Goal: Transaction & Acquisition: Subscribe to service/newsletter

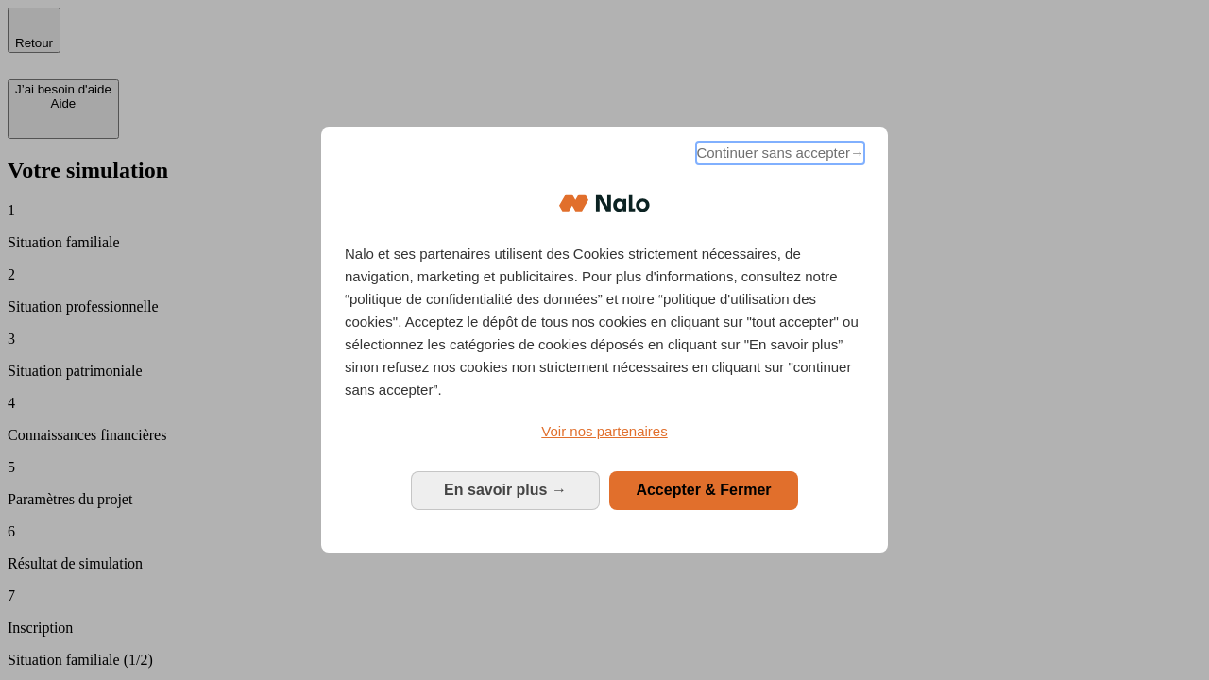
click at [778, 156] on span "Continuer sans accepter →" at bounding box center [780, 153] width 168 height 23
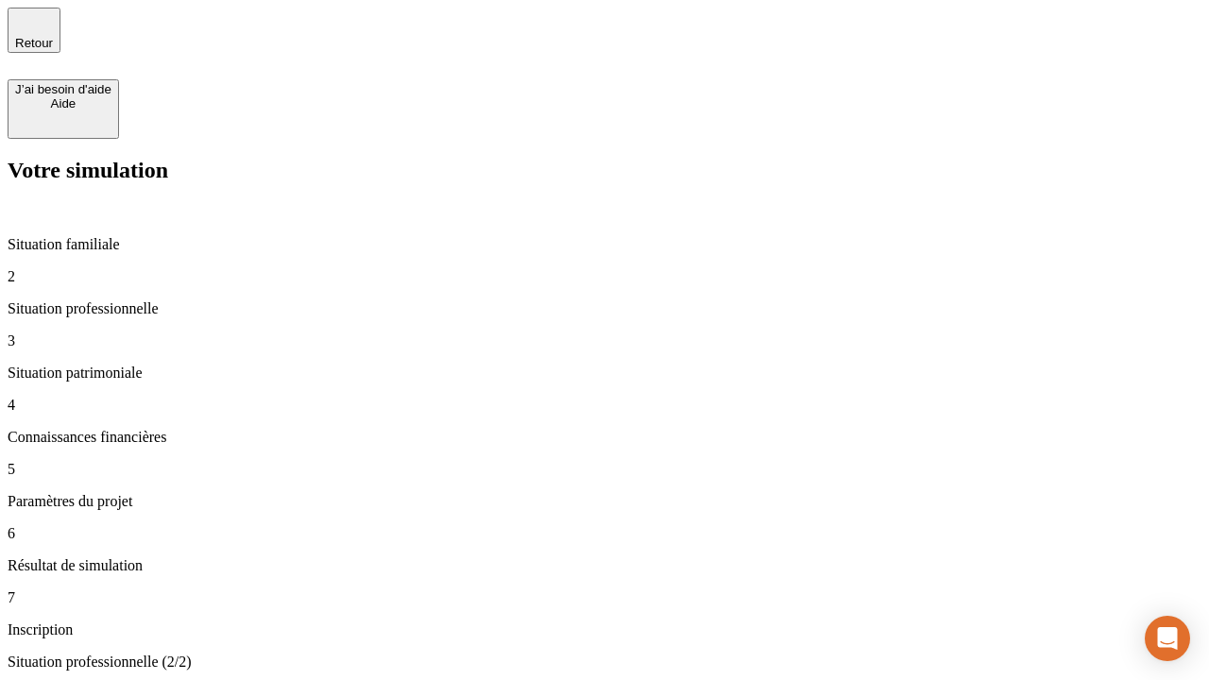
type input "30 000"
type input "0"
type input "1 000"
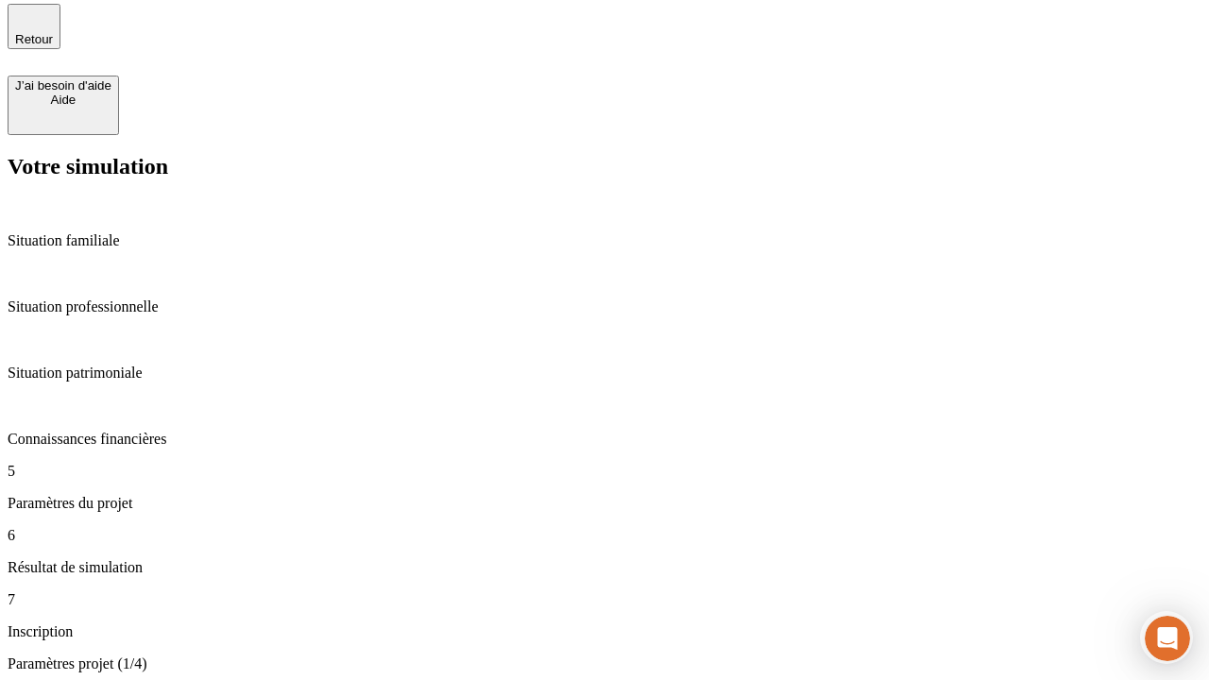
type input "40"
type input "64"
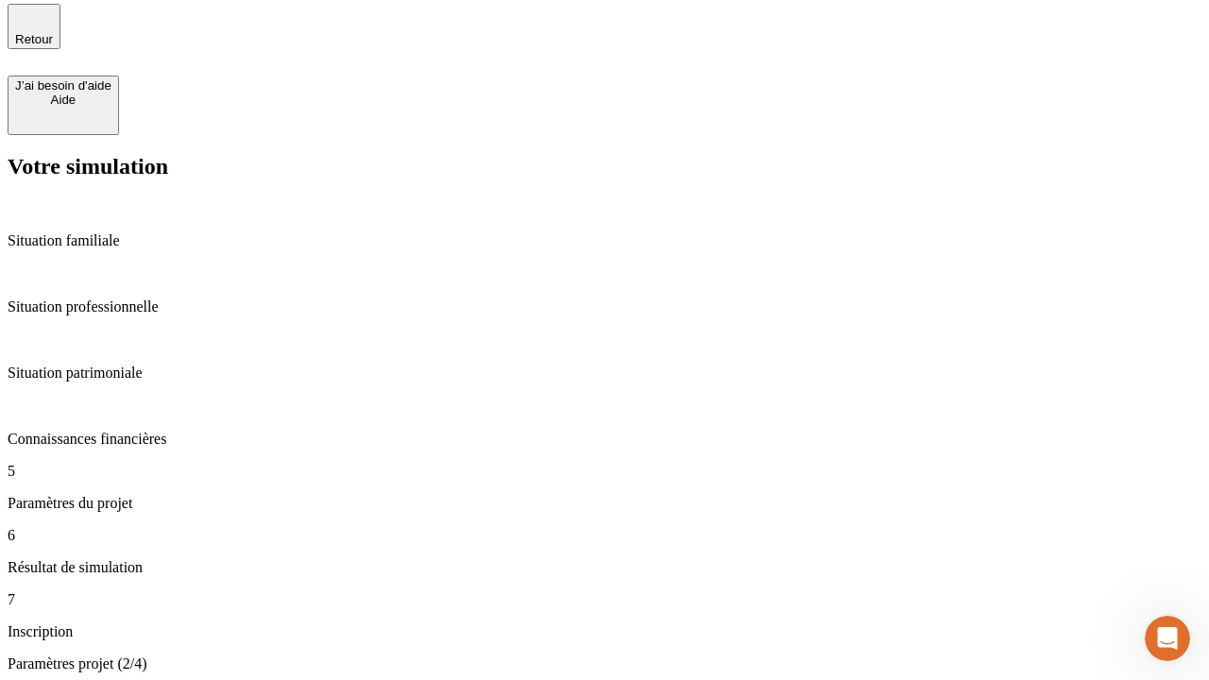
type input "200 000"
type input "640"
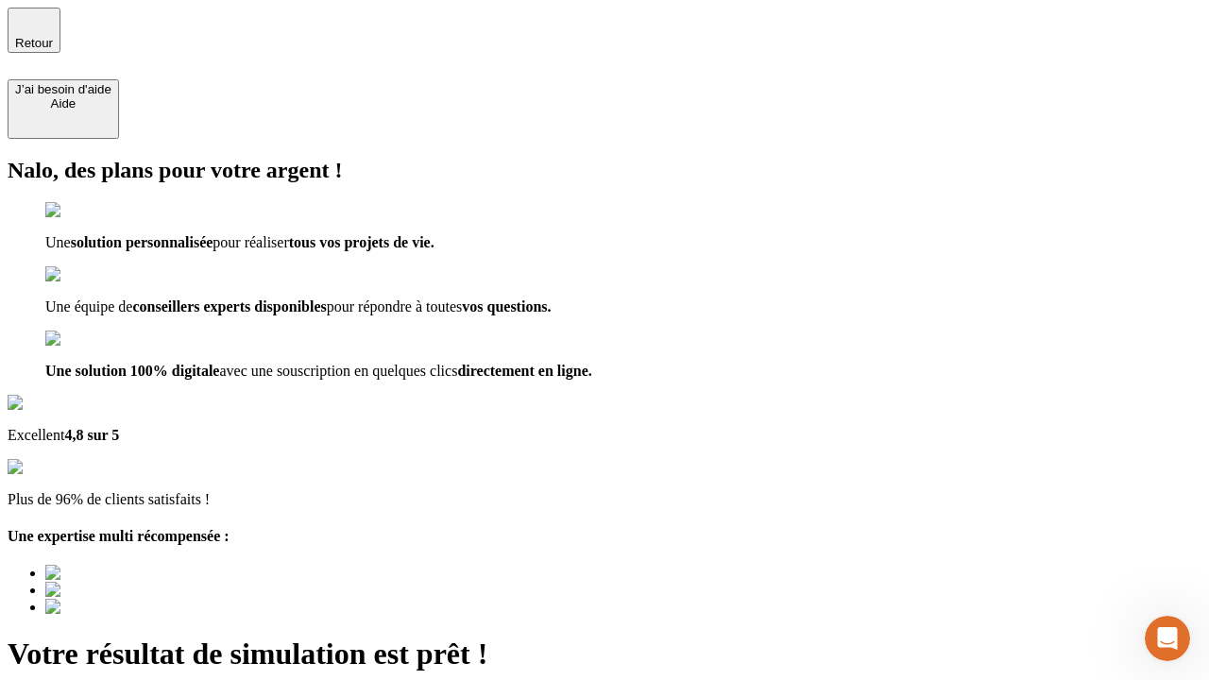
type input "[EMAIL_ADDRESS][DOMAIN_NAME]"
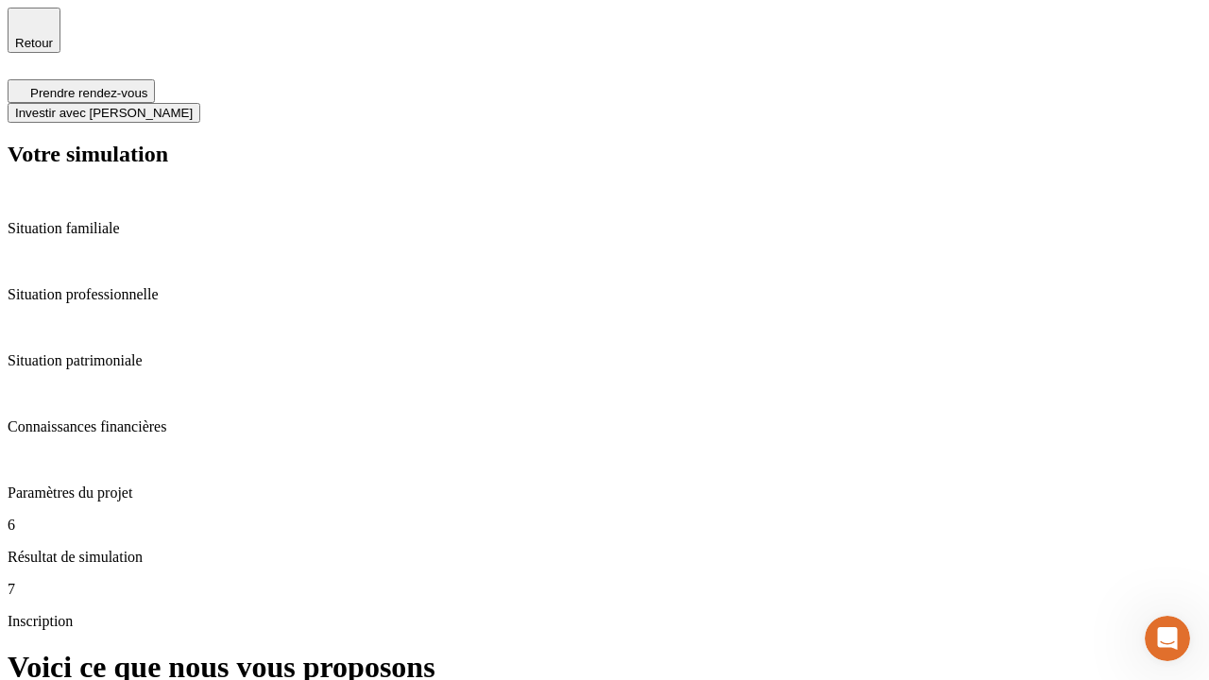
click at [193, 106] on span "Investir avec [PERSON_NAME]" at bounding box center [104, 113] width 178 height 14
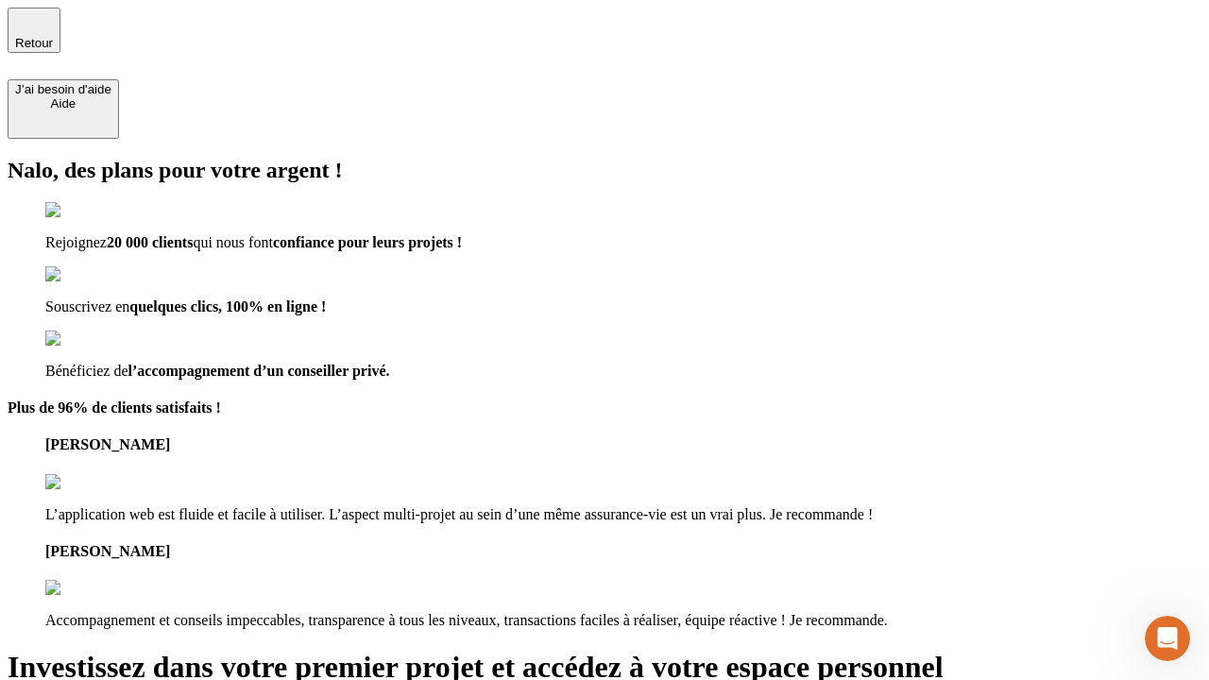
type input "[EMAIL_ADDRESS][DOMAIN_NAME]"
